Goal: Obtain resource: Obtain resource

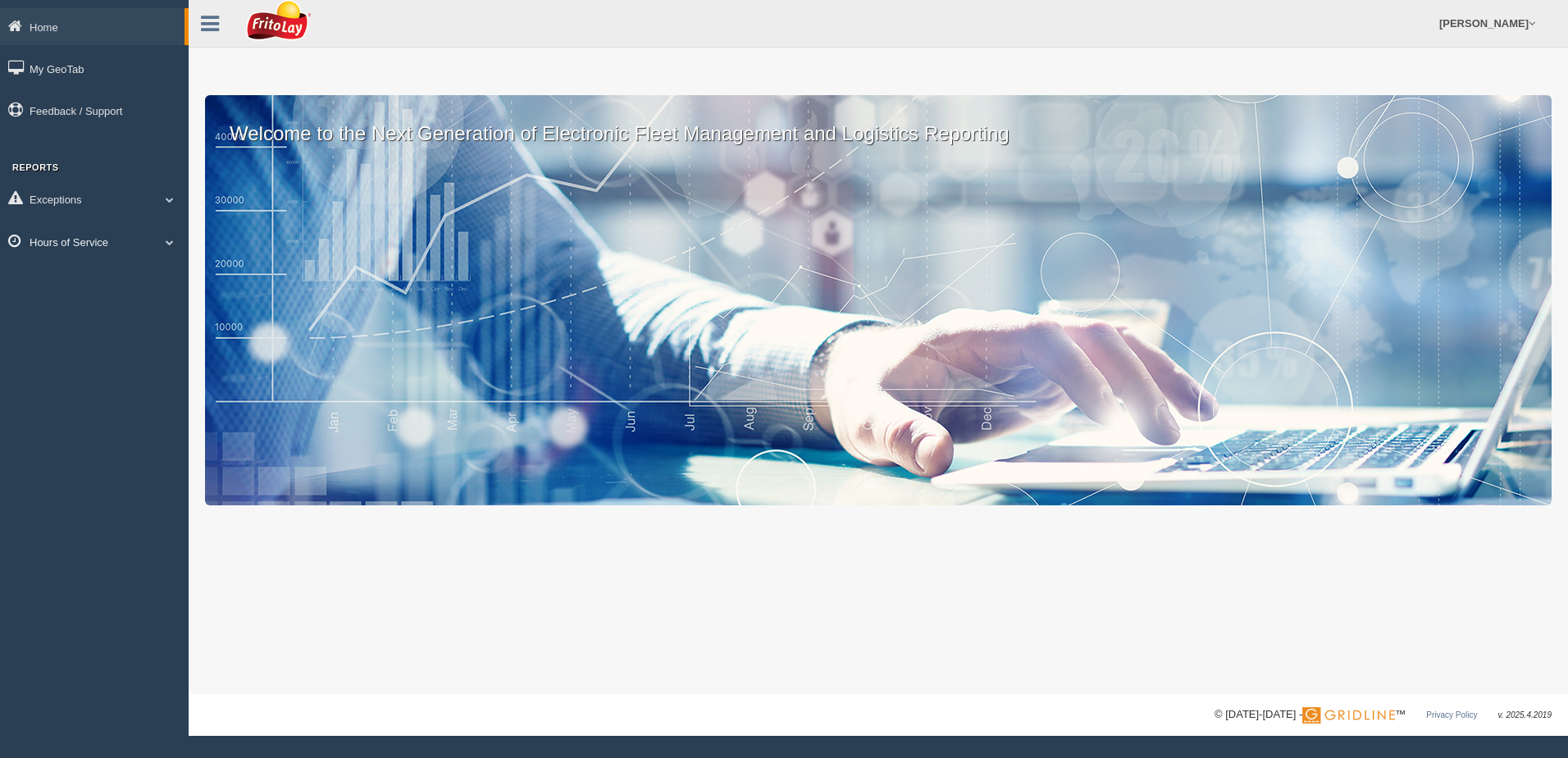
click at [167, 243] on span at bounding box center [169, 242] width 21 height 8
click at [111, 305] on link "HOS Violation Audit Reports" at bounding box center [107, 308] width 155 height 30
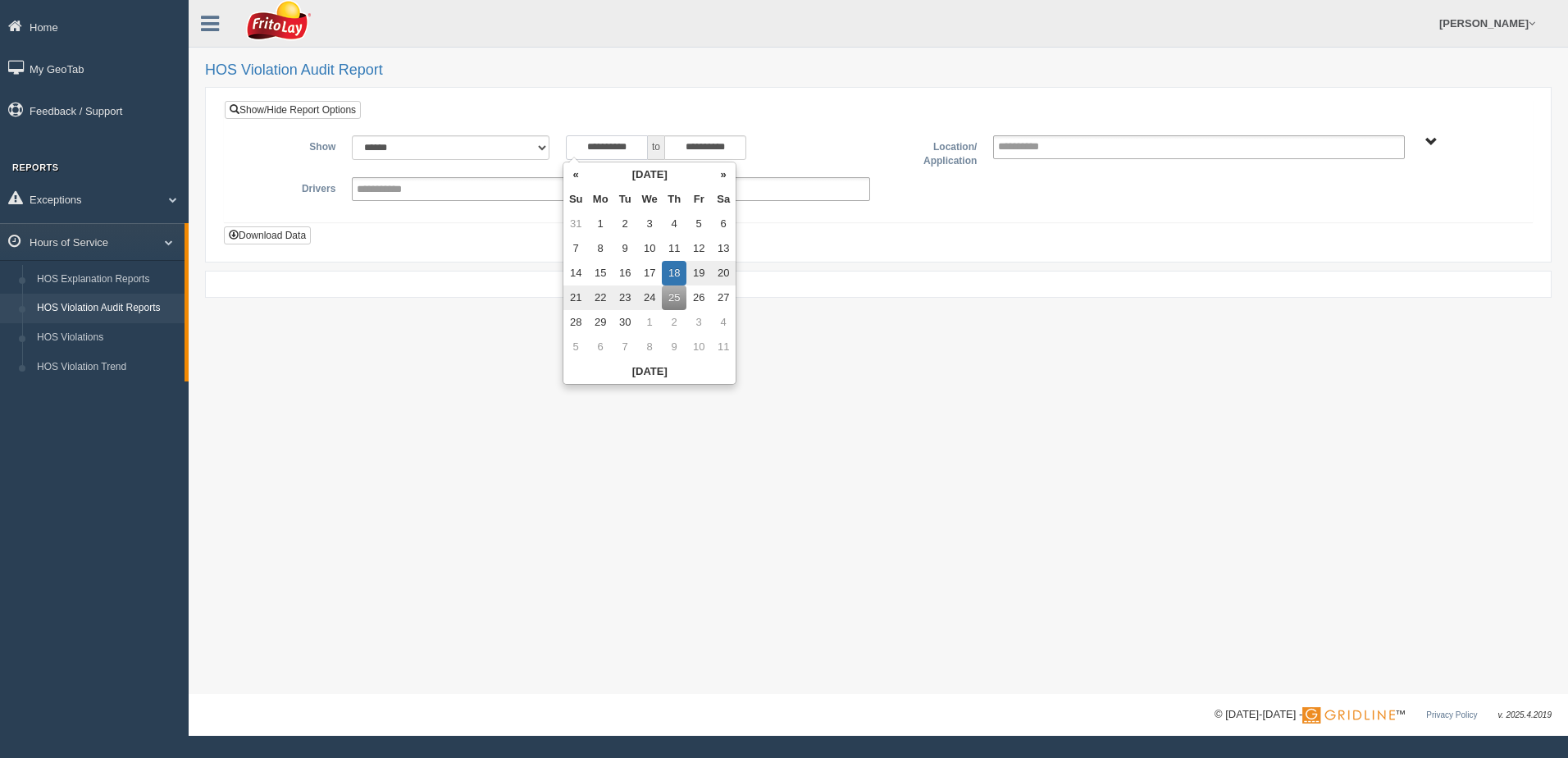
click at [577, 145] on input "**********" at bounding box center [607, 148] width 82 height 24
click at [569, 223] on td "31" at bounding box center [576, 224] width 24 height 24
type input "**********"
click at [1435, 142] on span "NORTHCENTRAL REGION" at bounding box center [1431, 142] width 12 height 12
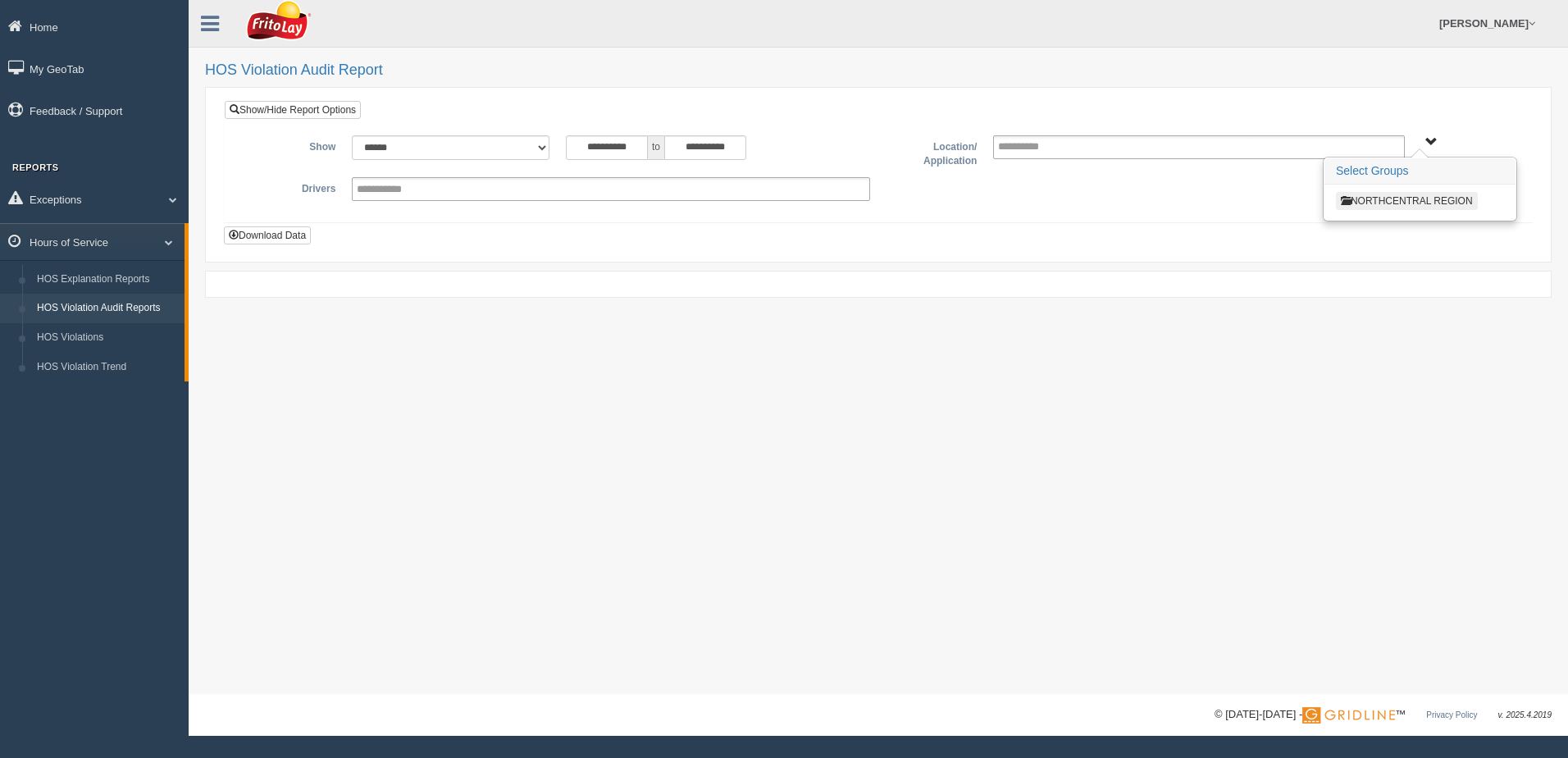
click at [1404, 203] on button "NORTHCENTRAL REGION" at bounding box center [1406, 201] width 142 height 18
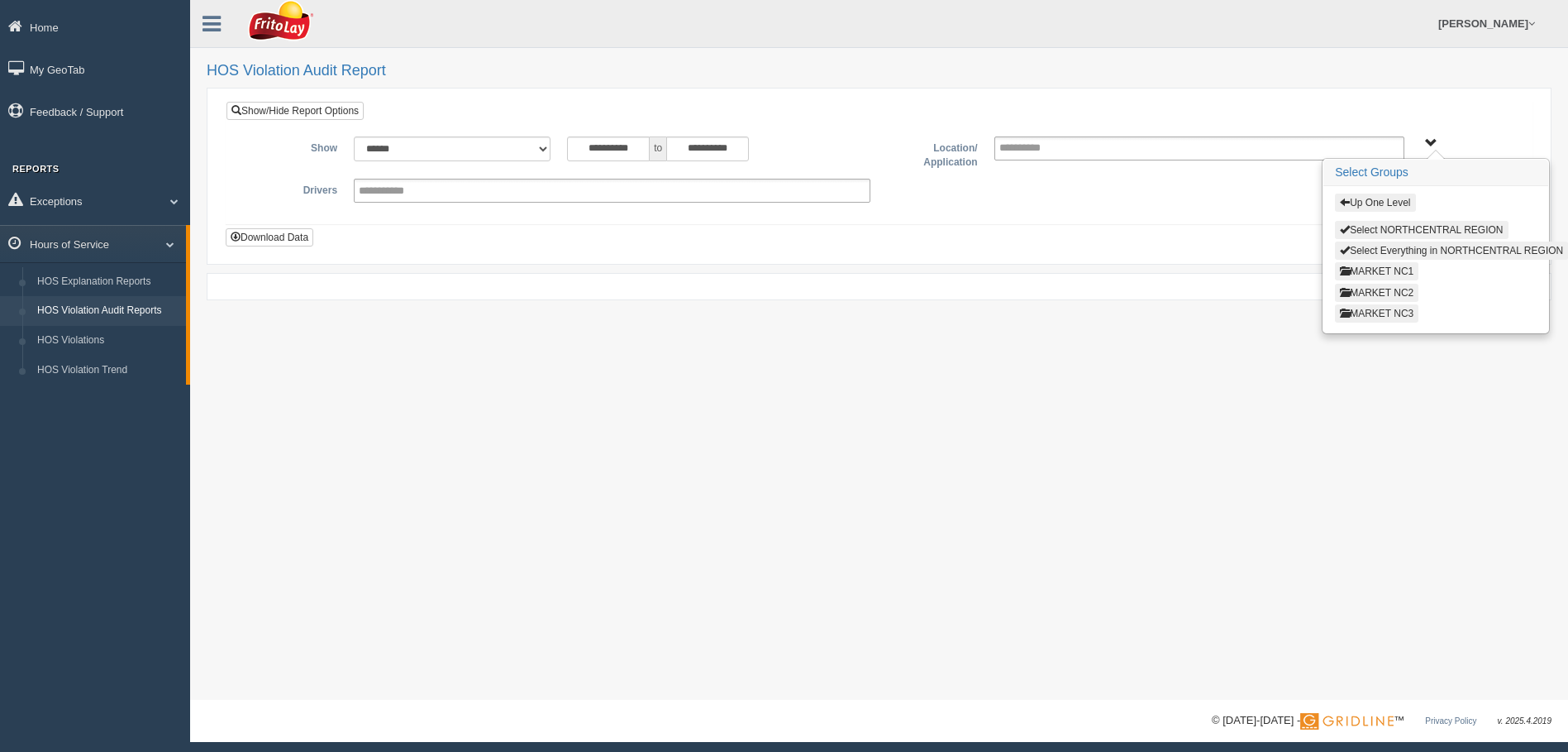
click at [1375, 309] on button "MARKET NC3" at bounding box center [1376, 313] width 83 height 18
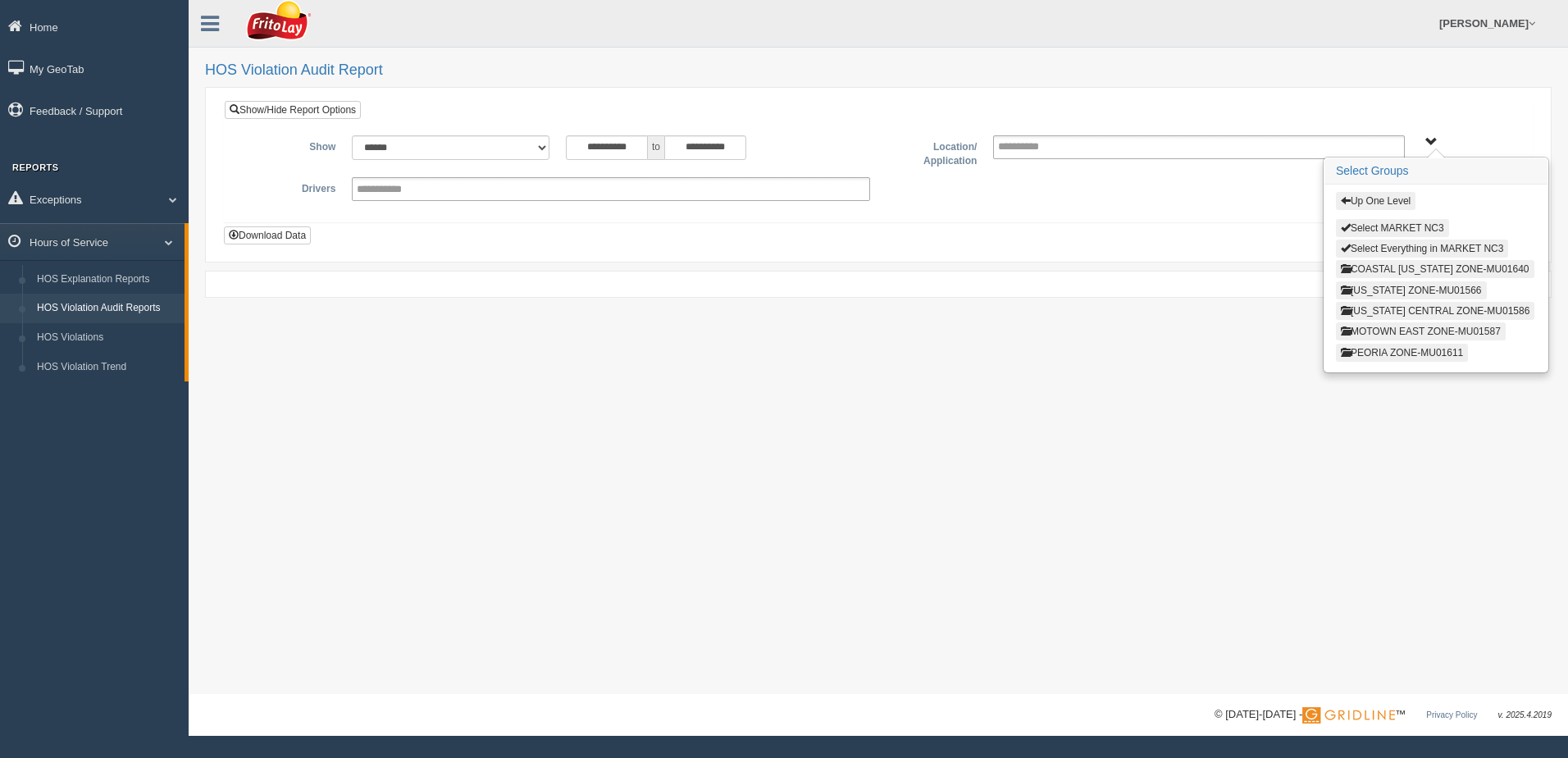
click at [1395, 332] on button "MOTOWN EAST ZONE-MU01587" at bounding box center [1420, 331] width 170 height 18
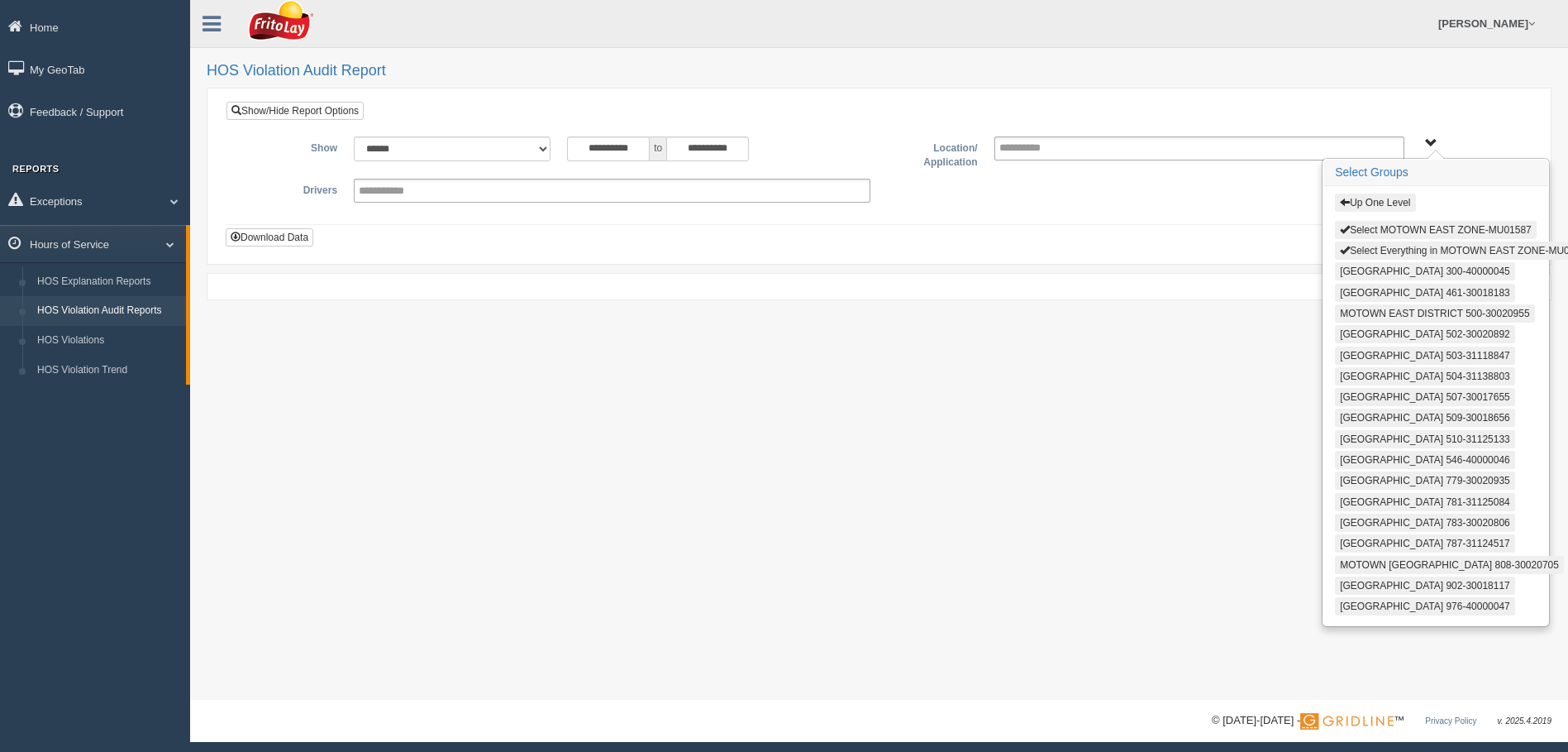
click at [1396, 250] on button "Select Everything in MOTOWN EAST ZONE-MU01587" at bounding box center [1465, 250] width 261 height 18
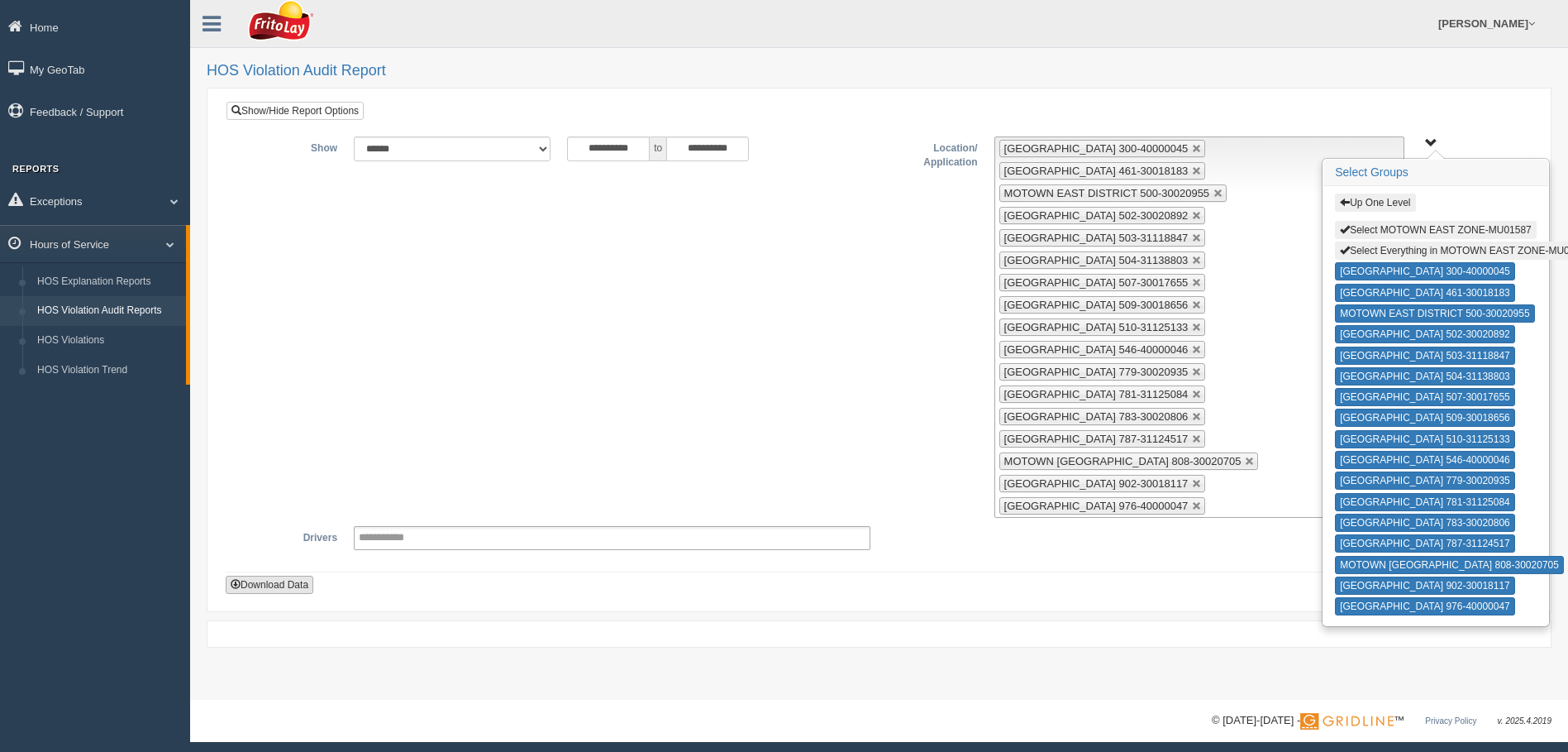
click at [270, 583] on button "Download Data" at bounding box center [270, 583] width 88 height 18
